Goal: Information Seeking & Learning: Learn about a topic

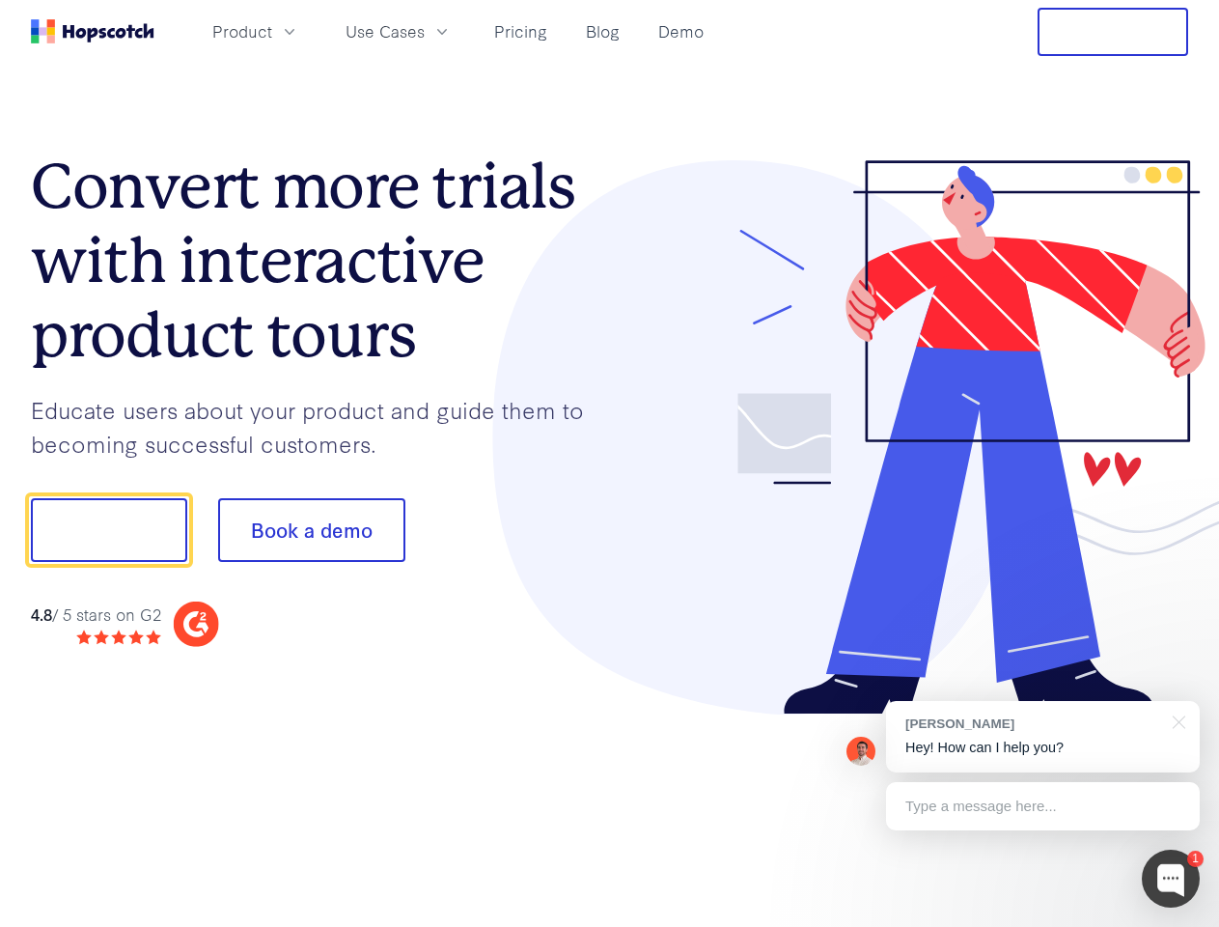
click at [610, 463] on div at bounding box center [899, 437] width 579 height 555
click at [272, 31] on span "Product" at bounding box center [242, 31] width 60 height 24
click at [425, 31] on span "Use Cases" at bounding box center [385, 31] width 79 height 24
click at [1113, 32] on button "Free Trial" at bounding box center [1113, 32] width 151 height 48
click at [108, 530] on button "Show me!" at bounding box center [109, 530] width 156 height 64
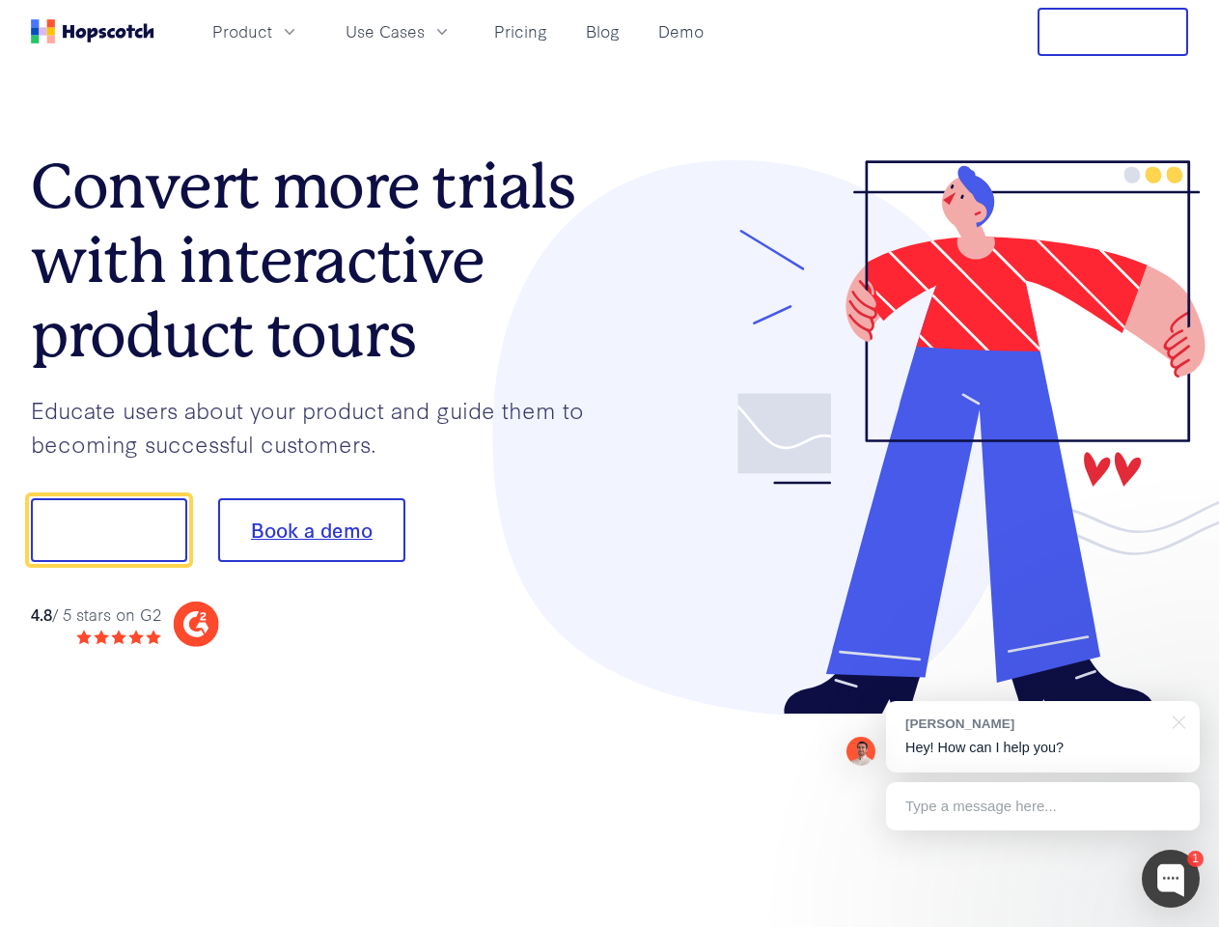
click at [311, 530] on button "Book a demo" at bounding box center [311, 530] width 187 height 64
click at [1171, 878] on div at bounding box center [1171, 878] width 58 height 58
click at [1042, 736] on div "[PERSON_NAME] Hey! How can I help you?" at bounding box center [1043, 736] width 314 height 71
click at [1176, 720] on div at bounding box center [1019, 528] width 362 height 644
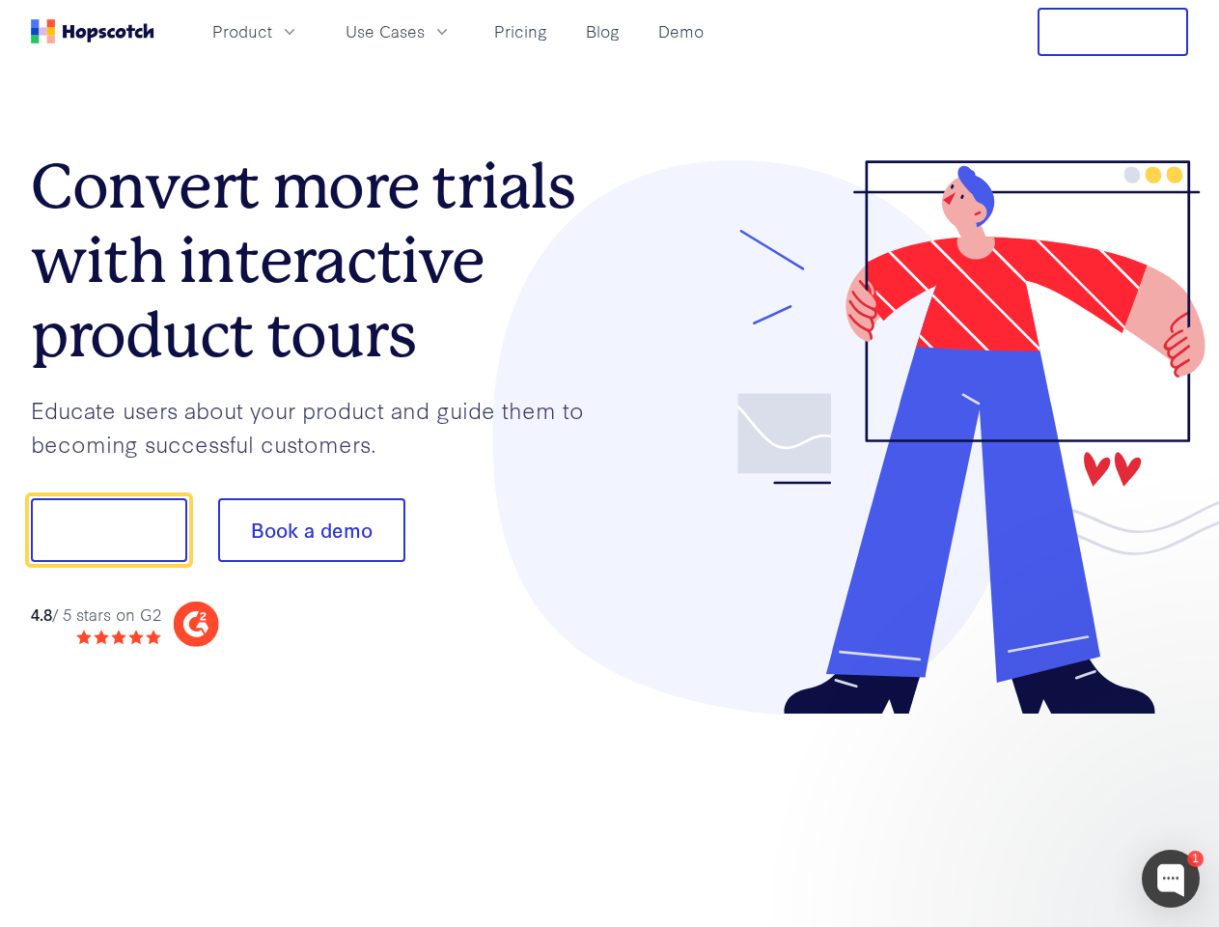
click at [1042, 806] on div at bounding box center [1019, 656] width 362 height 385
